Goal: Task Accomplishment & Management: Use online tool/utility

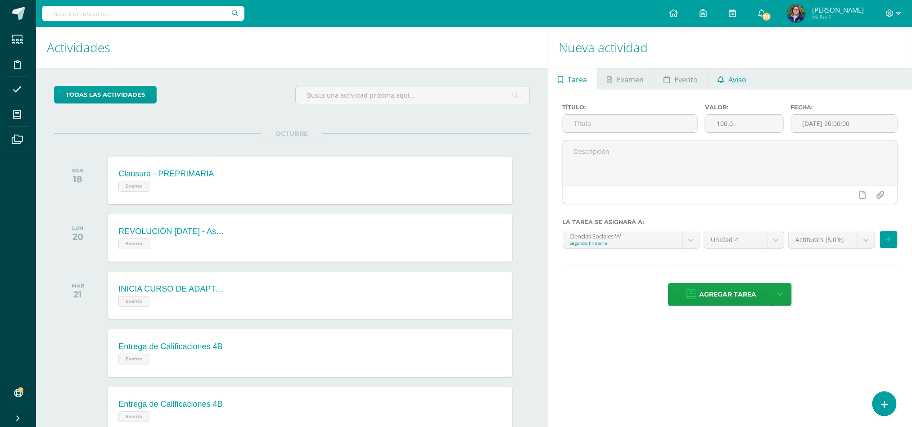
click at [724, 76] on link "Aviso" at bounding box center [732, 79] width 48 height 22
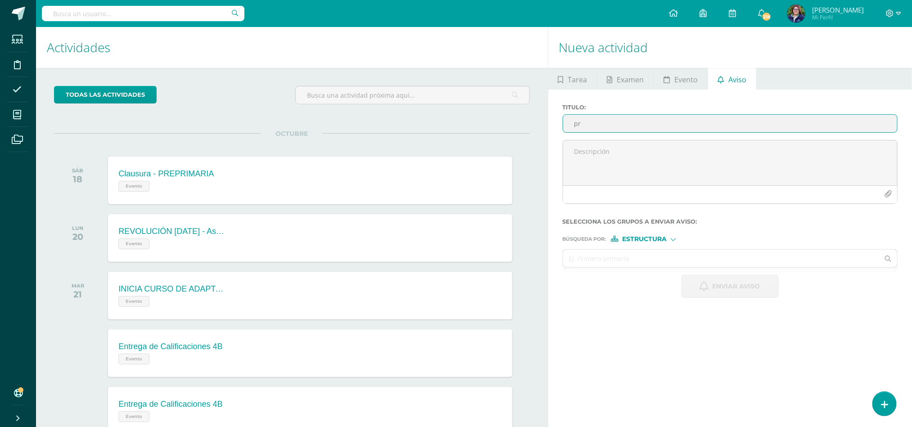
type input "p"
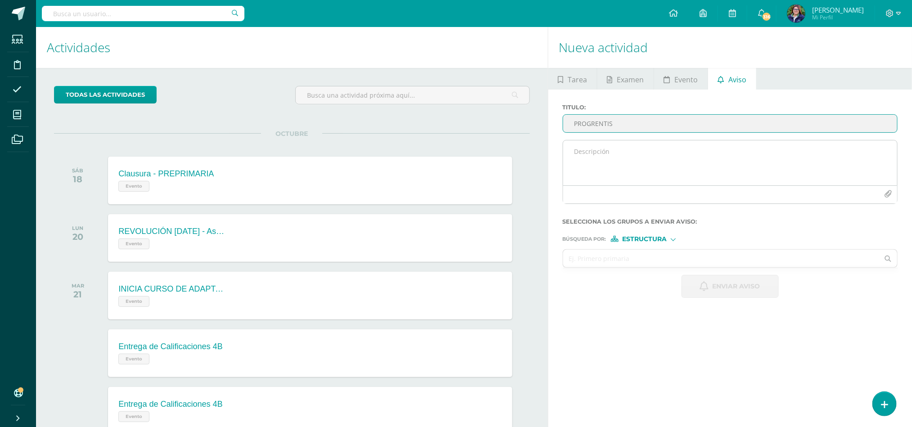
type input "PROGRENTIS"
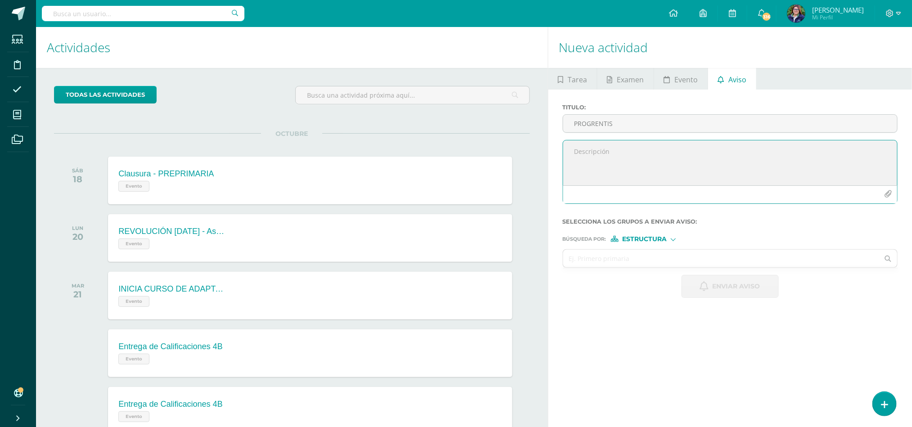
click at [607, 153] on textarea at bounding box center [730, 162] width 334 height 45
type textarea "e"
drag, startPoint x: 647, startPoint y: 182, endPoint x: 540, endPoint y: 127, distance: 119.5
type textarea "Estimado José, te recuerdo que aún no has completado el programa de la PLATAFOR…"
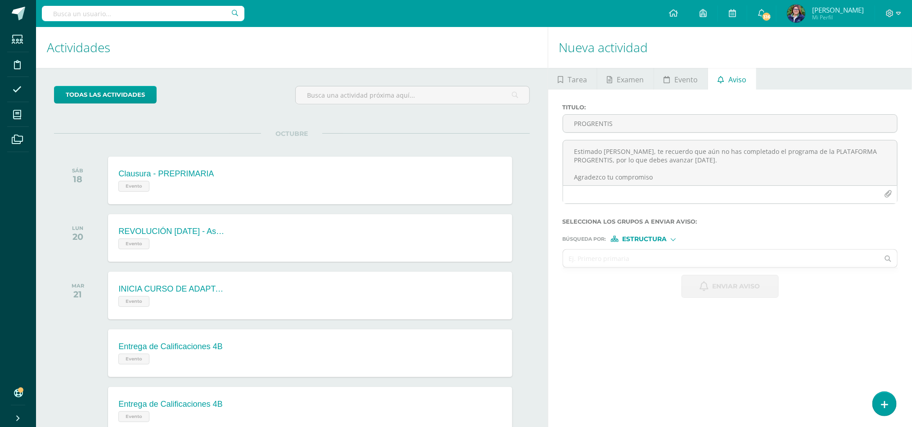
click at [674, 237] on div at bounding box center [672, 238] width 5 height 5
click at [669, 263] on label "Persona" at bounding box center [647, 263] width 62 height 6
click at [673, 263] on input "text" at bounding box center [721, 259] width 316 height 18
type input "j"
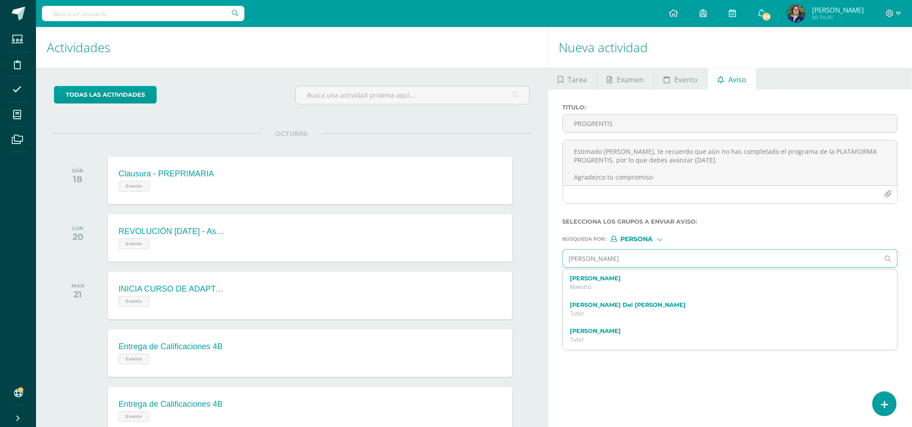
type input "Jose martínez"
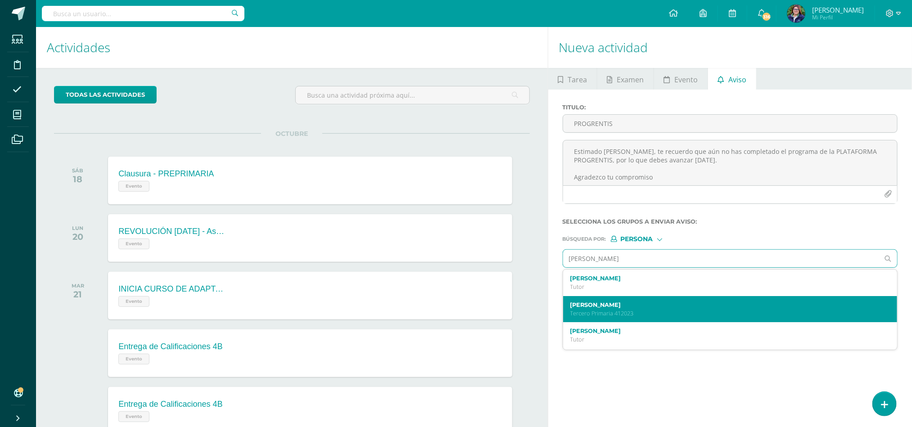
click at [668, 308] on label "Jose Adrián Martínez Mejía" at bounding box center [723, 304] width 306 height 7
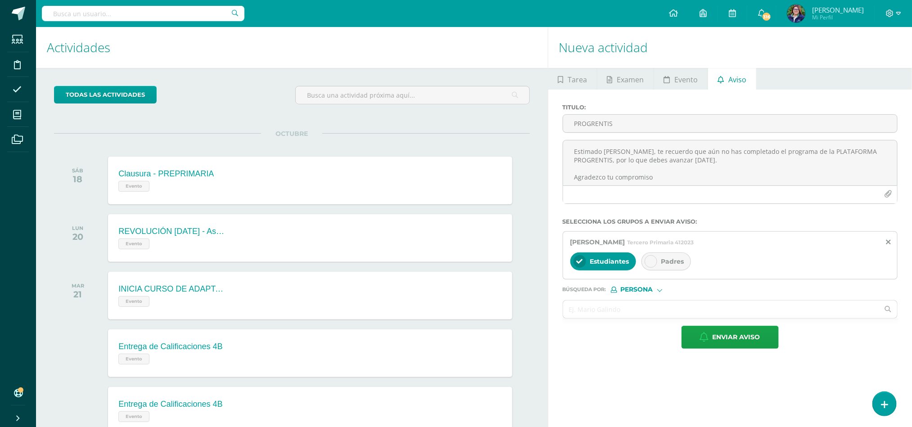
click at [664, 263] on span "Padres" at bounding box center [672, 261] width 23 height 8
click at [751, 347] on span "Enviar aviso" at bounding box center [736, 337] width 48 height 22
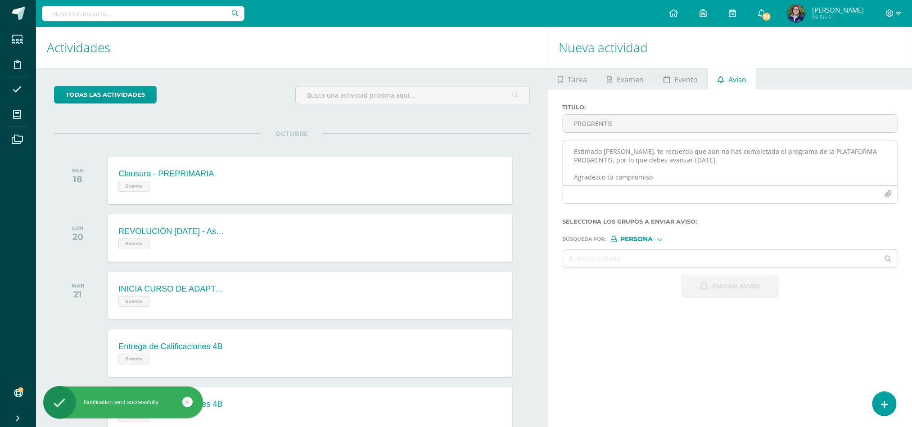
click at [617, 157] on textarea "Estimado José, te recuerdo que aún no has completado el programa de la PLATAFOR…" at bounding box center [730, 162] width 334 height 45
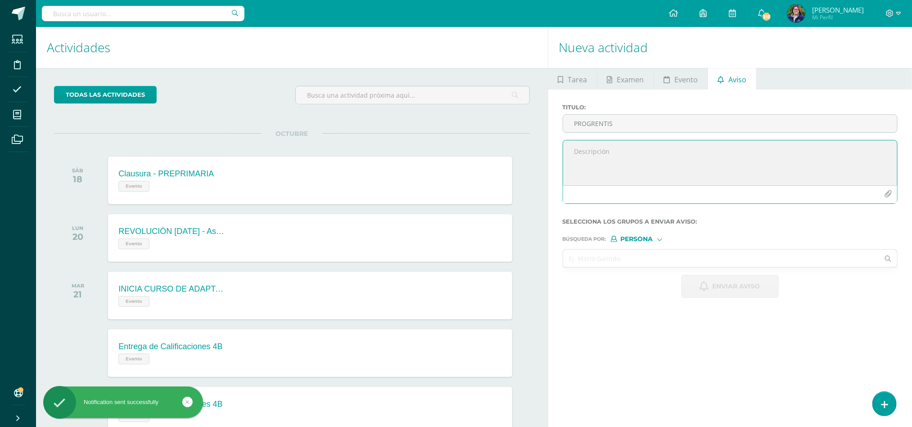
paste textarea "Estimado José, te recuerdo que aún no has completado el programa de la PLATAFOR…"
type textarea "Estimado José, te recuerdo que aún no has completado el programa de la PLATAFOR…"
click at [620, 126] on input "PROGRENTIS" at bounding box center [730, 124] width 334 height 18
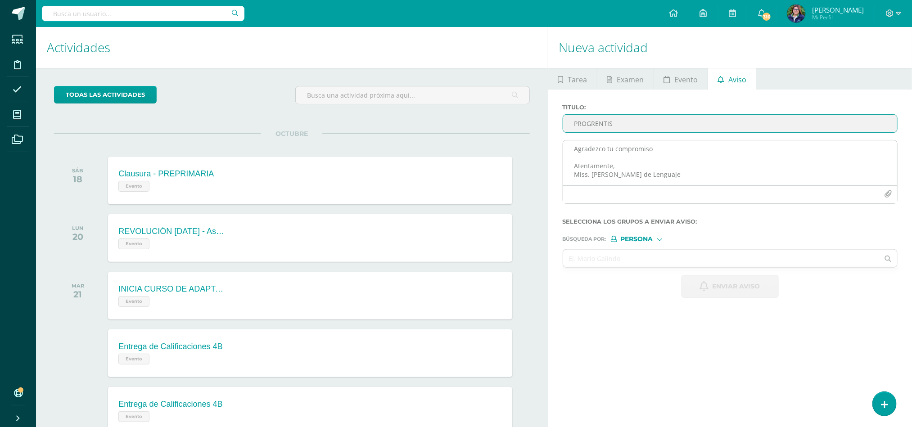
type input "PROGRENTIS"
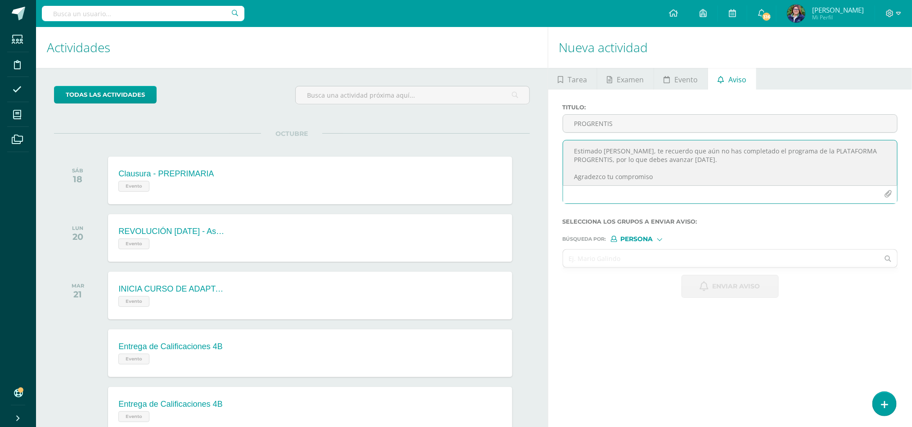
scroll to position [0, 0]
click at [616, 150] on textarea "Estimado José, te recuerdo que aún no has completado el programa de la PLATAFOR…" at bounding box center [730, 162] width 334 height 45
type textarea "Estimado James, te recuerdo que aún no has completado el programa de la PLATAFO…"
click at [636, 258] on input "text" at bounding box center [721, 259] width 316 height 18
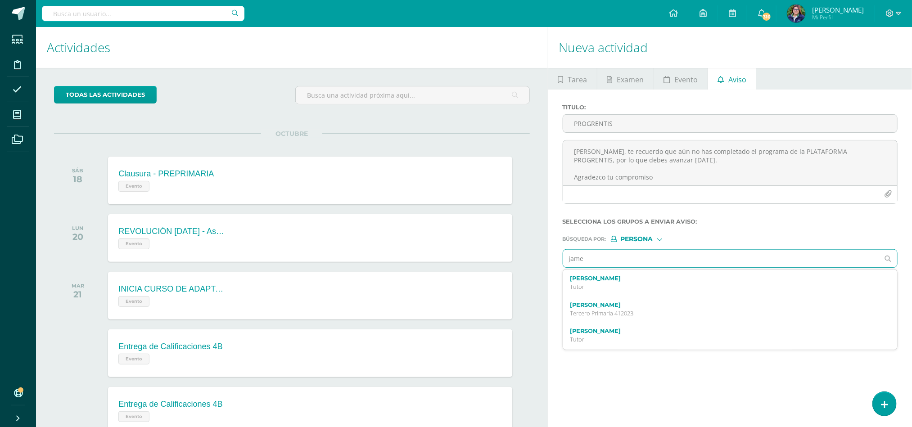
type input "james"
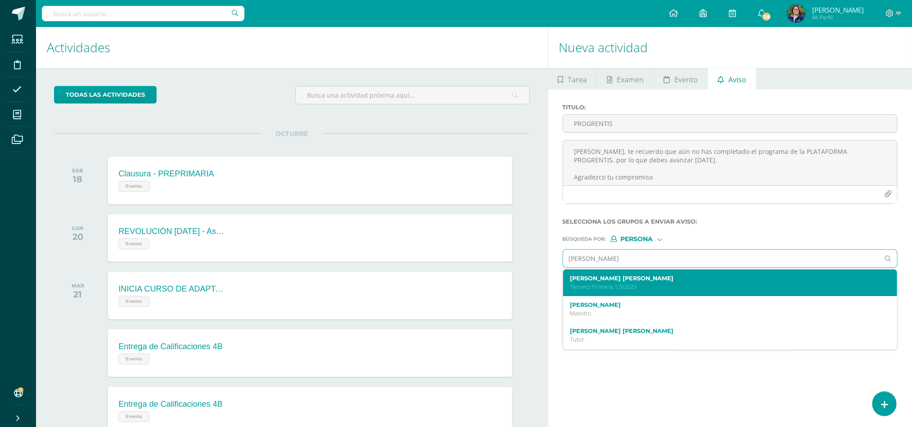
click at [636, 279] on label "James Jorge Andreé Rodríguez Pérez" at bounding box center [723, 278] width 306 height 7
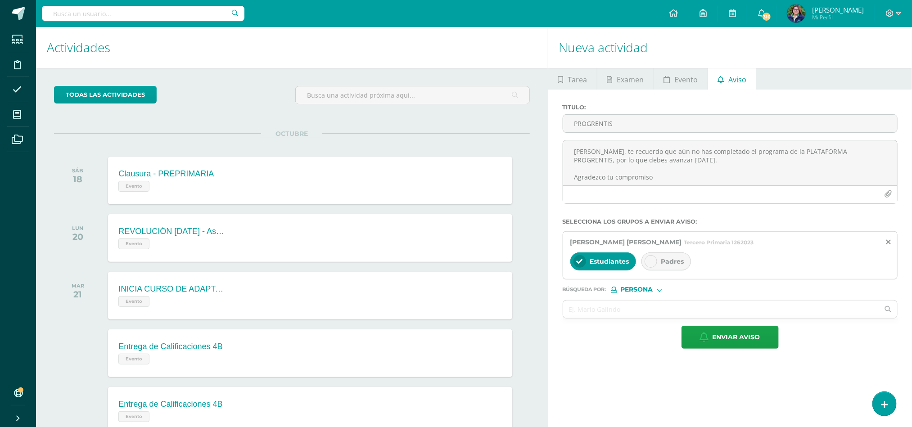
click at [643, 266] on div "Estudiantes Padres" at bounding box center [730, 263] width 320 height 22
click at [654, 262] on icon at bounding box center [650, 261] width 6 height 6
click at [748, 340] on span "Enviar aviso" at bounding box center [736, 337] width 48 height 22
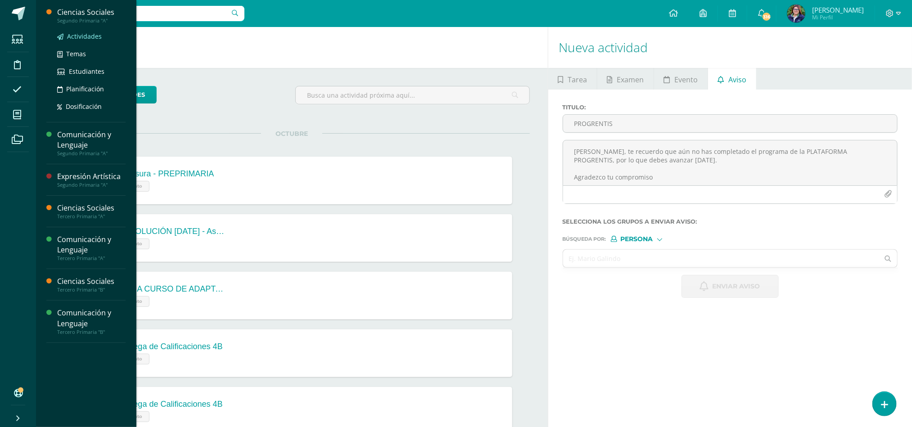
click at [88, 36] on span "Actividades" at bounding box center [84, 36] width 35 height 9
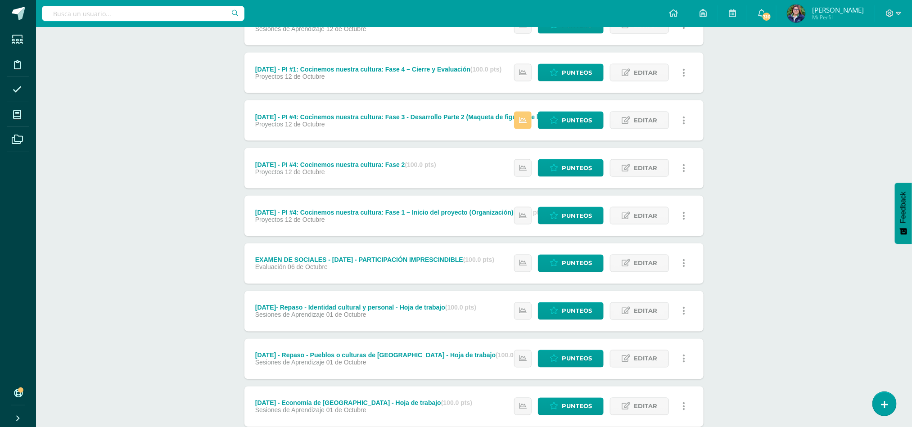
scroll to position [681, 0]
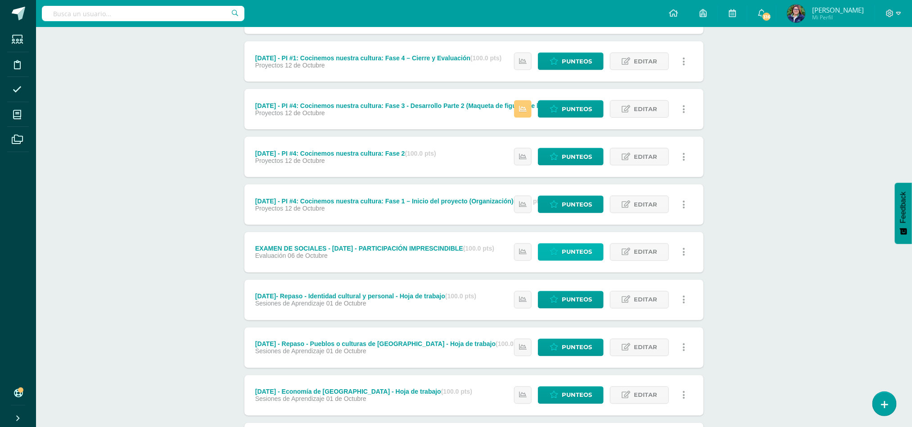
click at [586, 250] on span "Punteos" at bounding box center [577, 252] width 30 height 17
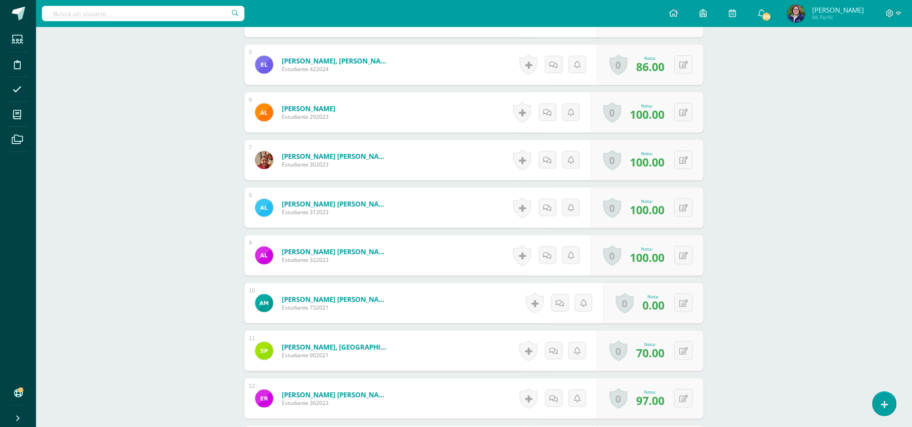
scroll to position [468, 0]
click at [686, 306] on icon at bounding box center [689, 302] width 9 height 8
type input "100"
click at [667, 304] on icon at bounding box center [665, 305] width 8 height 8
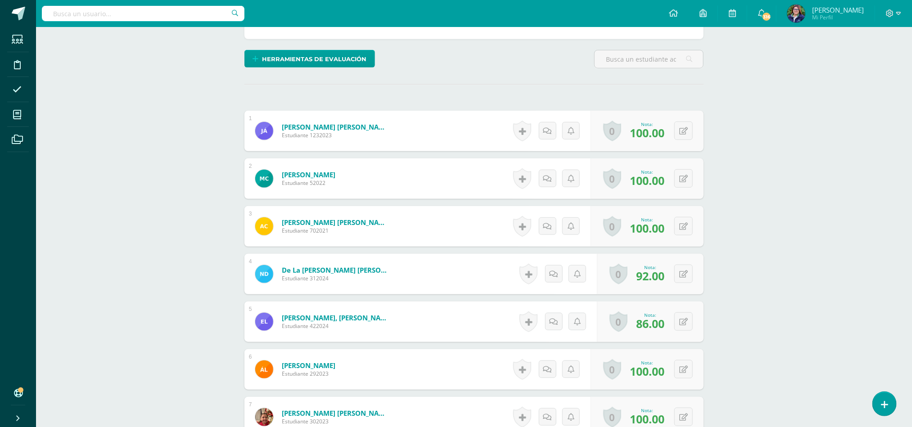
scroll to position [0, 0]
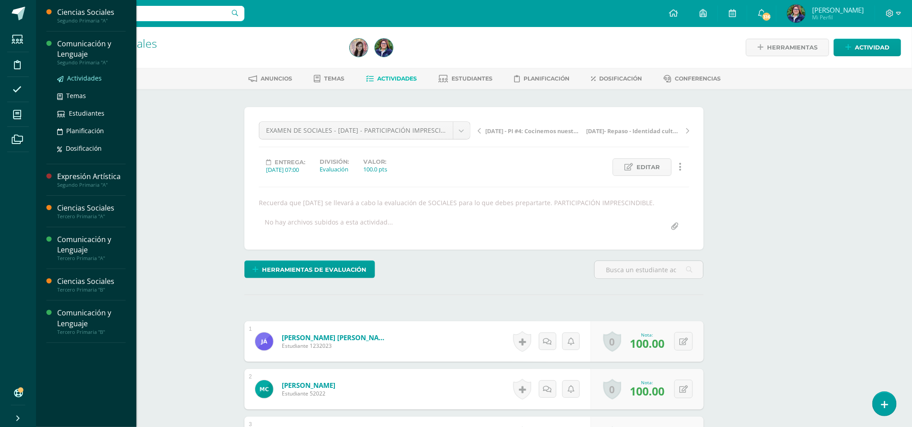
click at [88, 77] on span "Actividades" at bounding box center [84, 78] width 35 height 9
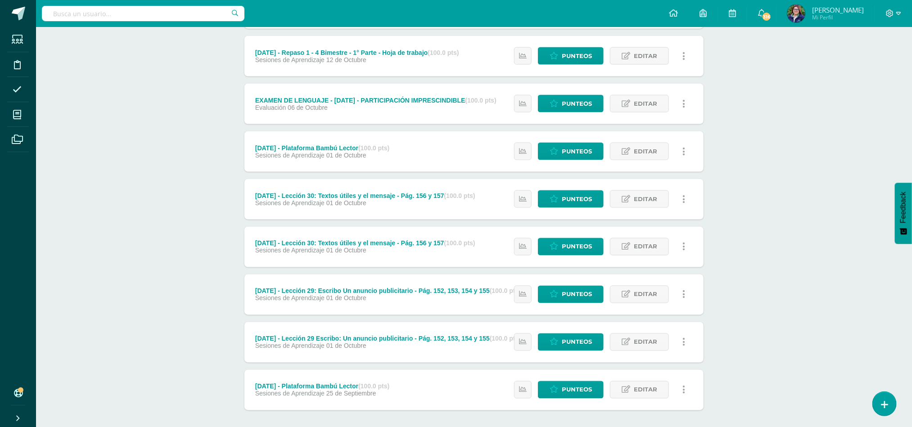
scroll to position [727, 0]
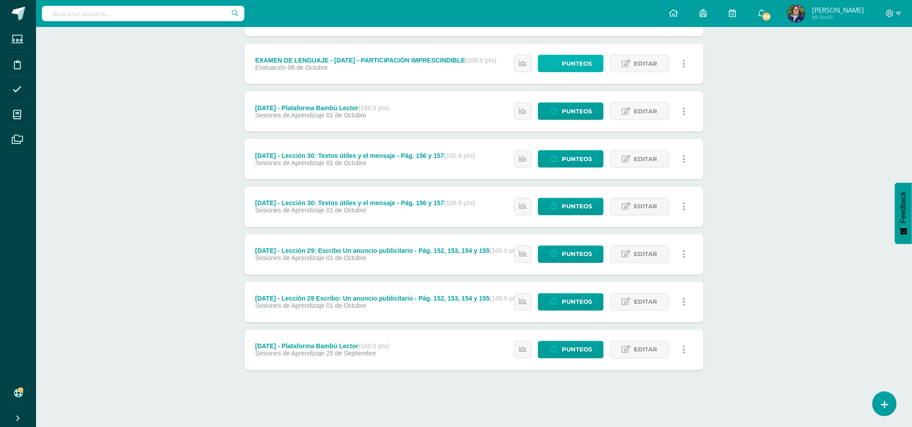
click at [584, 63] on span "Punteos" at bounding box center [577, 63] width 30 height 17
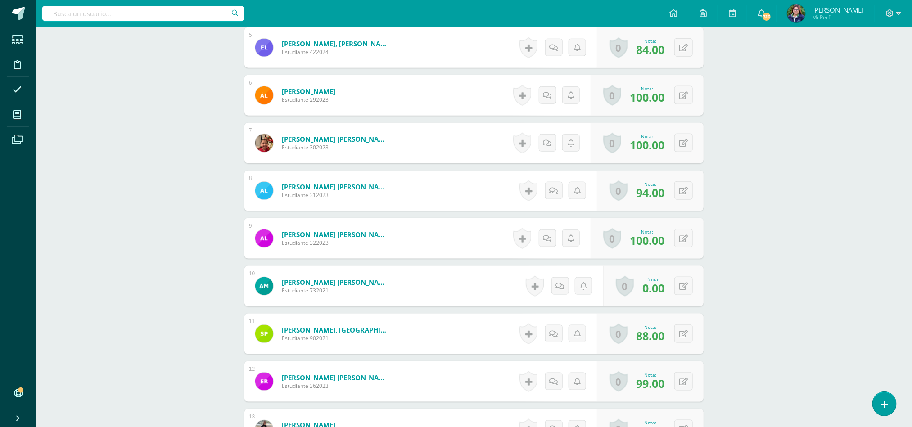
scroll to position [485, 0]
click at [682, 290] on button at bounding box center [689, 285] width 19 height 19
type input "100"
click at [659, 285] on link at bounding box center [665, 289] width 18 height 18
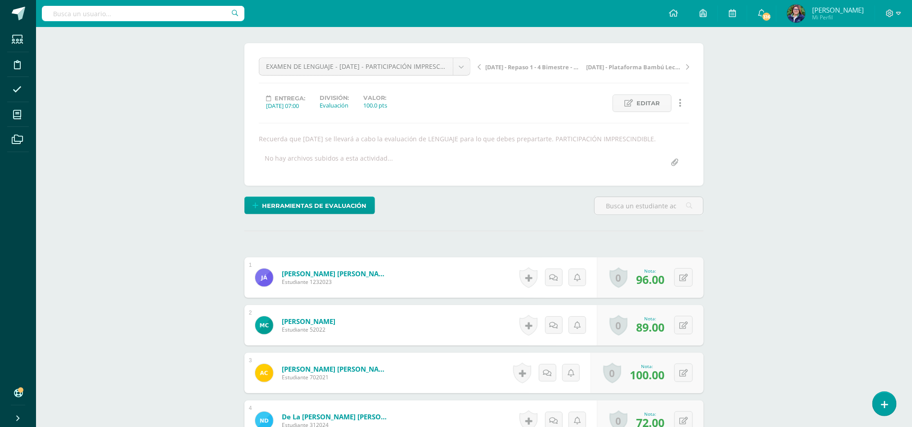
scroll to position [0, 0]
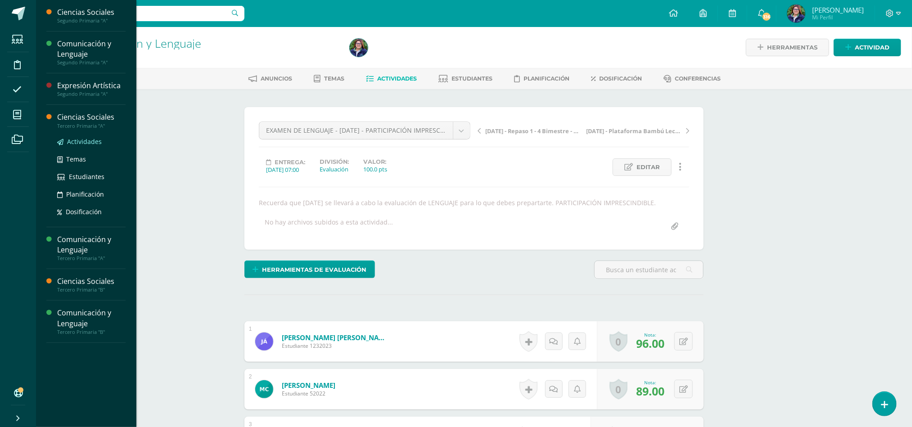
click at [72, 140] on span "Actividades" at bounding box center [84, 141] width 35 height 9
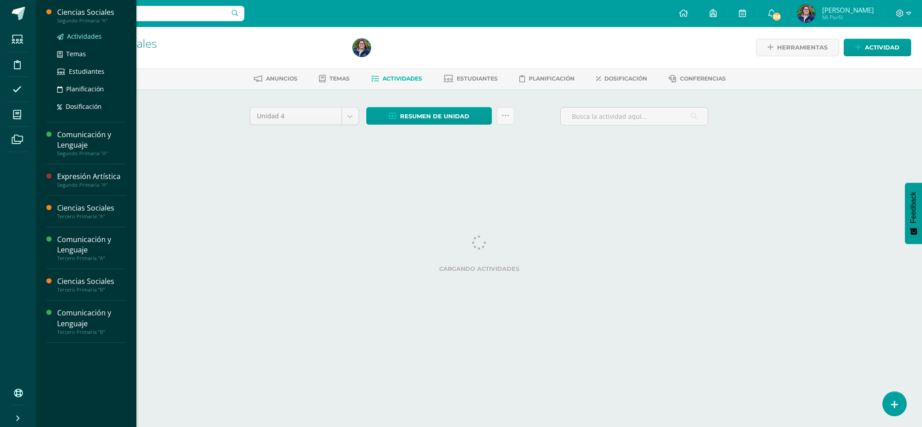
click at [79, 33] on span "Actividades" at bounding box center [84, 36] width 35 height 9
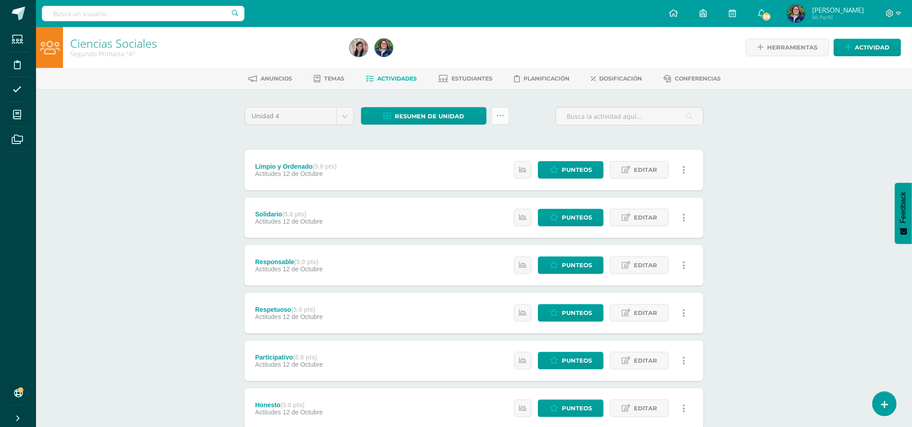
click at [499, 114] on icon at bounding box center [500, 116] width 8 height 8
click at [485, 140] on link "Subir actividades en masa" at bounding box center [477, 144] width 99 height 22
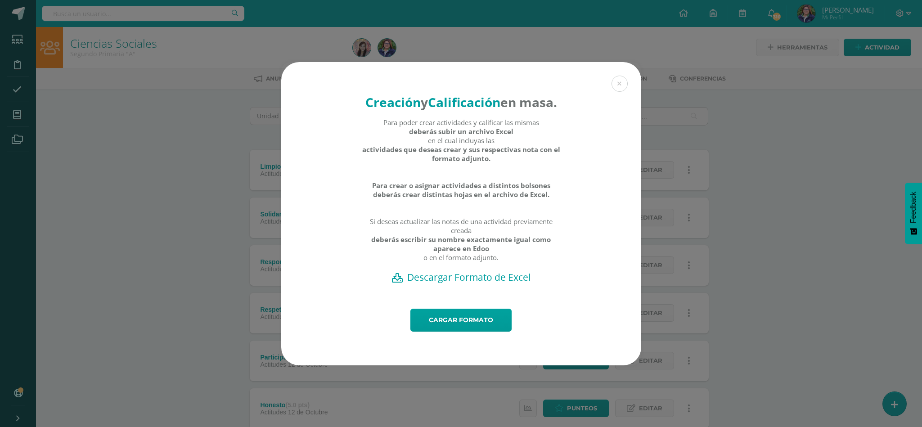
click at [473, 283] on h2 "Descargar Formato de Excel" at bounding box center [461, 277] width 328 height 13
click at [618, 76] on button at bounding box center [620, 84] width 16 height 16
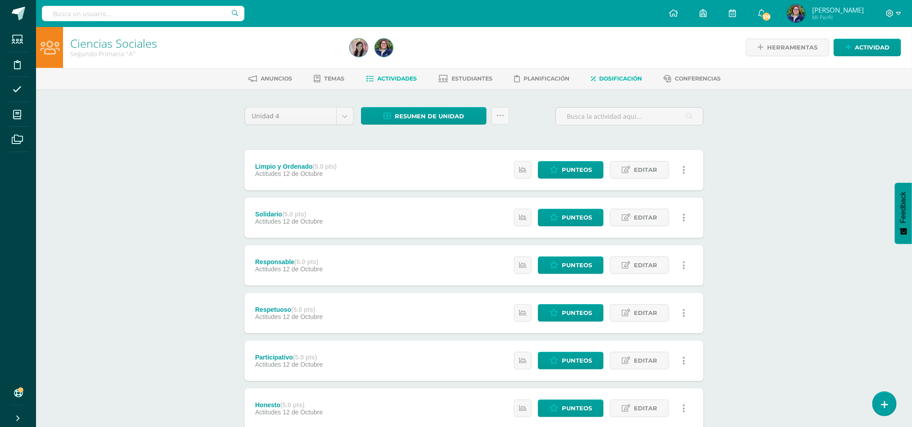
click at [618, 76] on span "Dosificación" at bounding box center [620, 78] width 43 height 7
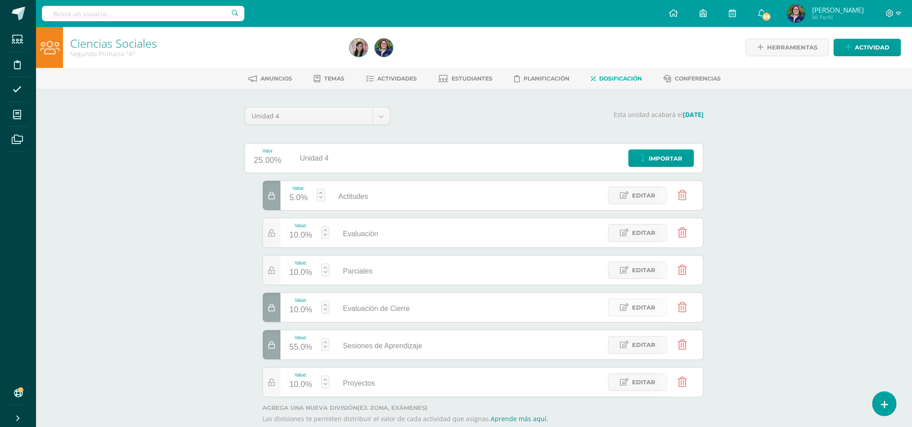
click at [635, 308] on span "Editar" at bounding box center [643, 307] width 23 height 17
click at [712, 279] on div at bounding box center [491, 288] width 459 height 217
click at [794, 258] on div "Ciencias Sociales Segundo Primaria "A" Herramientas Detalle de asistencias Acti…" at bounding box center [474, 252] width 876 height 451
click at [385, 80] on span "Actividades" at bounding box center [398, 78] width 40 height 7
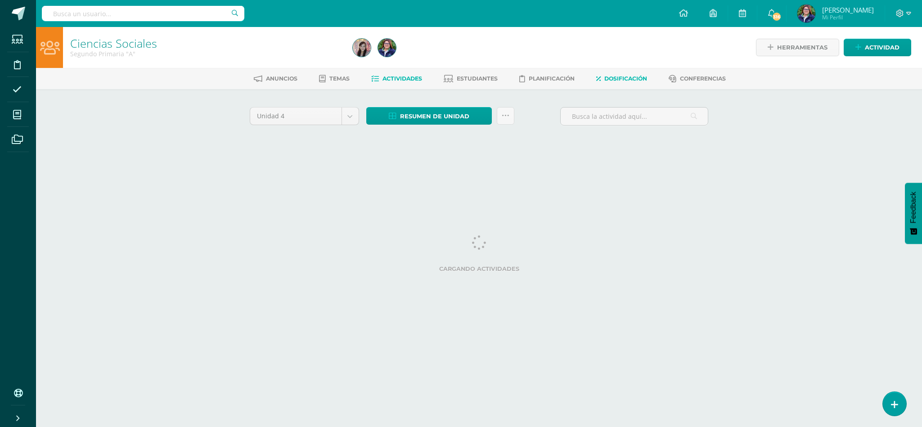
click at [625, 76] on span "Dosificación" at bounding box center [625, 78] width 43 height 7
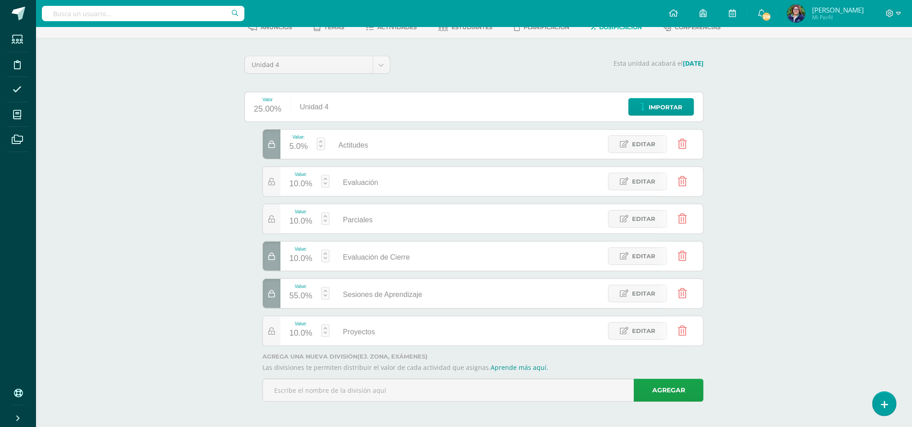
scroll to position [54, 0]
drag, startPoint x: 918, startPoint y: 67, endPoint x: 921, endPoint y: 183, distance: 116.1
click at [912, 183] on html "Estudiantes Disciplina Asistencia Mis cursos Archivos Soporte Ayuda Reportar un…" at bounding box center [456, 188] width 912 height 478
